Goal: Task Accomplishment & Management: Use online tool/utility

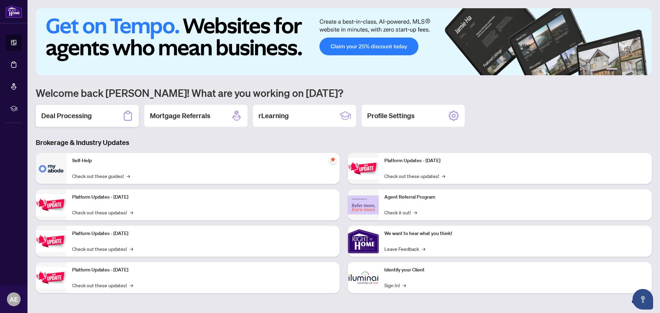
click at [80, 116] on h2 "Deal Processing" at bounding box center [66, 116] width 51 height 10
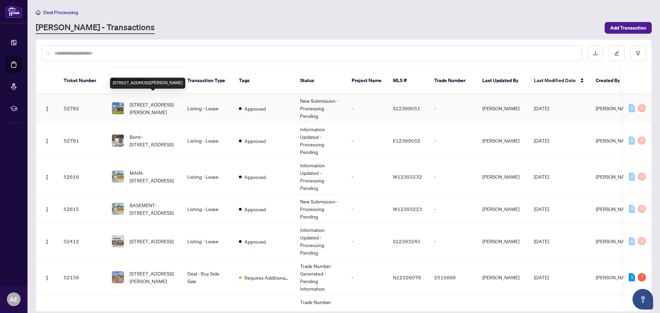
click at [155, 101] on span "[STREET_ADDRESS][PERSON_NAME]" at bounding box center [153, 108] width 47 height 15
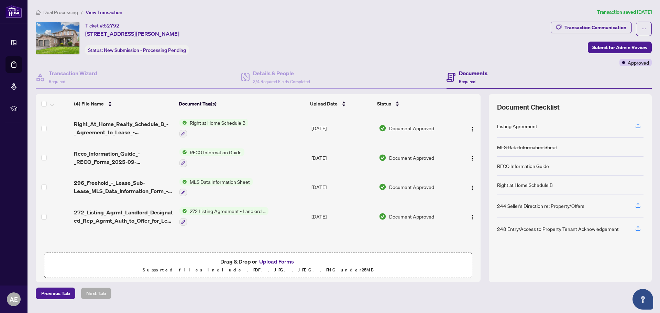
click at [224, 211] on span "272 Listing Agreement - Landlord Designated Representation Agreement Authority …" at bounding box center [228, 211] width 82 height 8
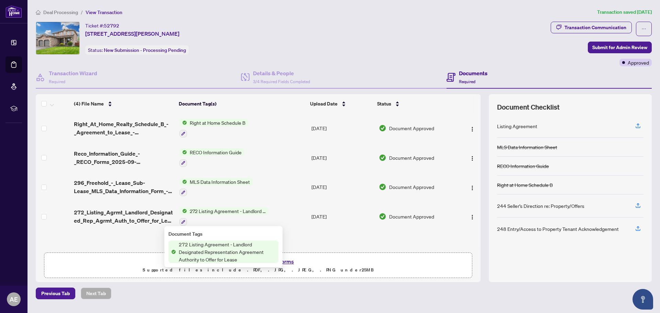
click at [219, 248] on span "272 Listing Agreement - Landlord Designated Representation Agreement Authority …" at bounding box center [227, 252] width 103 height 23
